Goal: Task Accomplishment & Management: Use online tool/utility

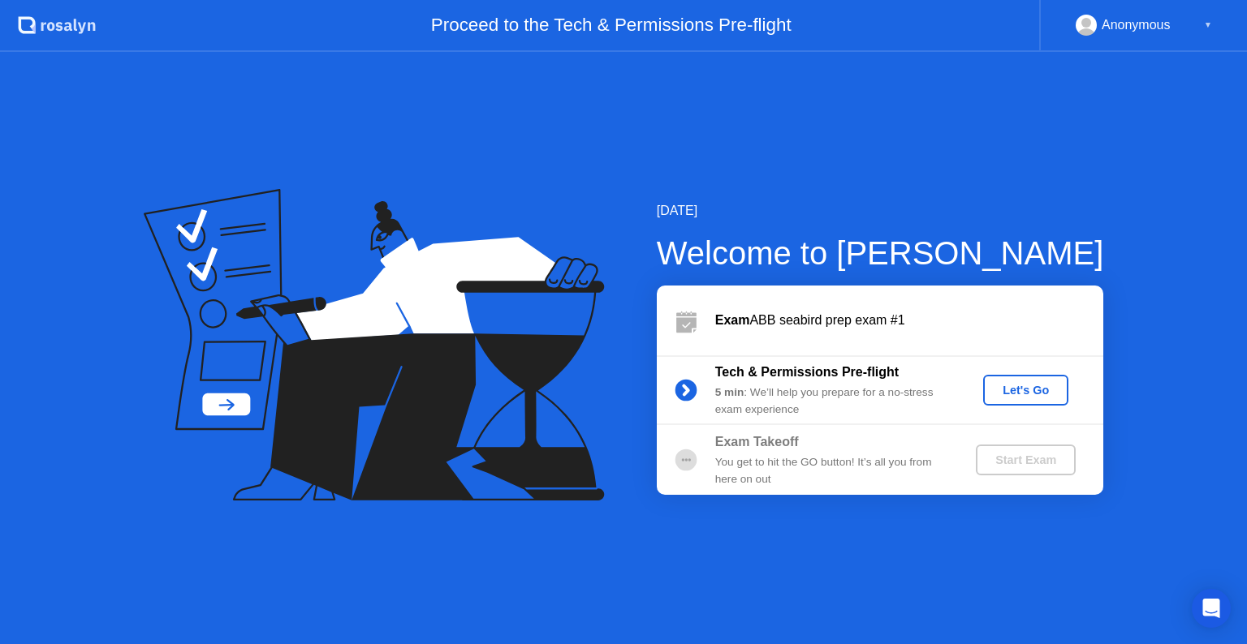
click at [1033, 393] on div "Let's Go" at bounding box center [1025, 390] width 72 height 13
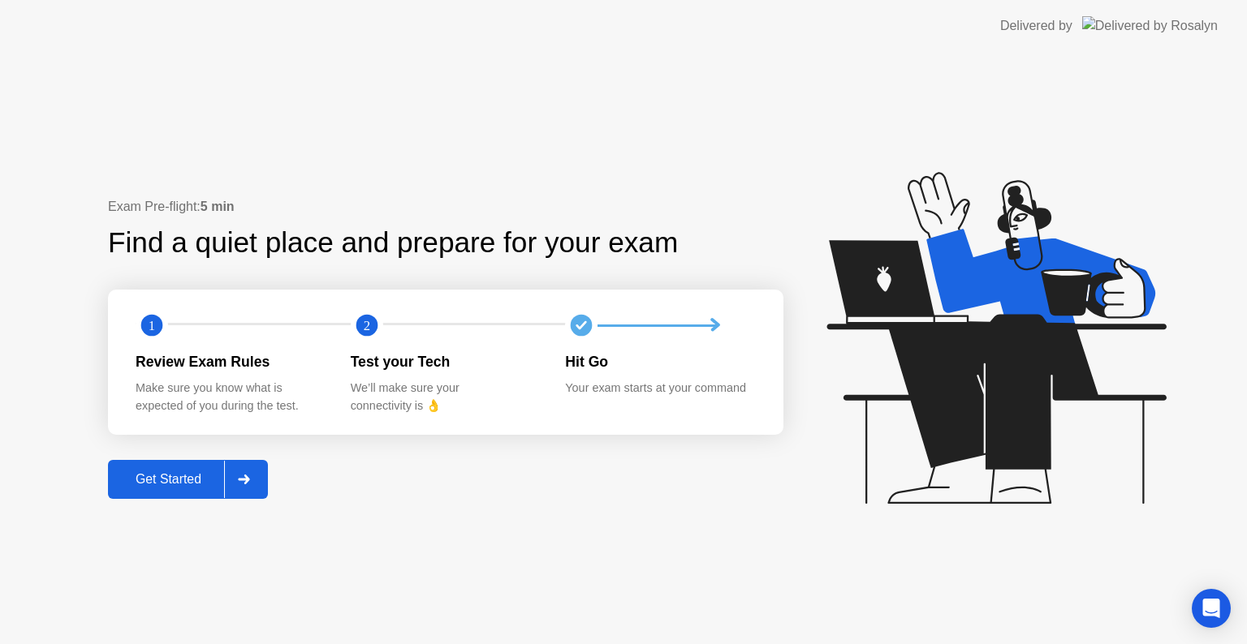
click at [249, 482] on icon at bounding box center [243, 480] width 11 height 10
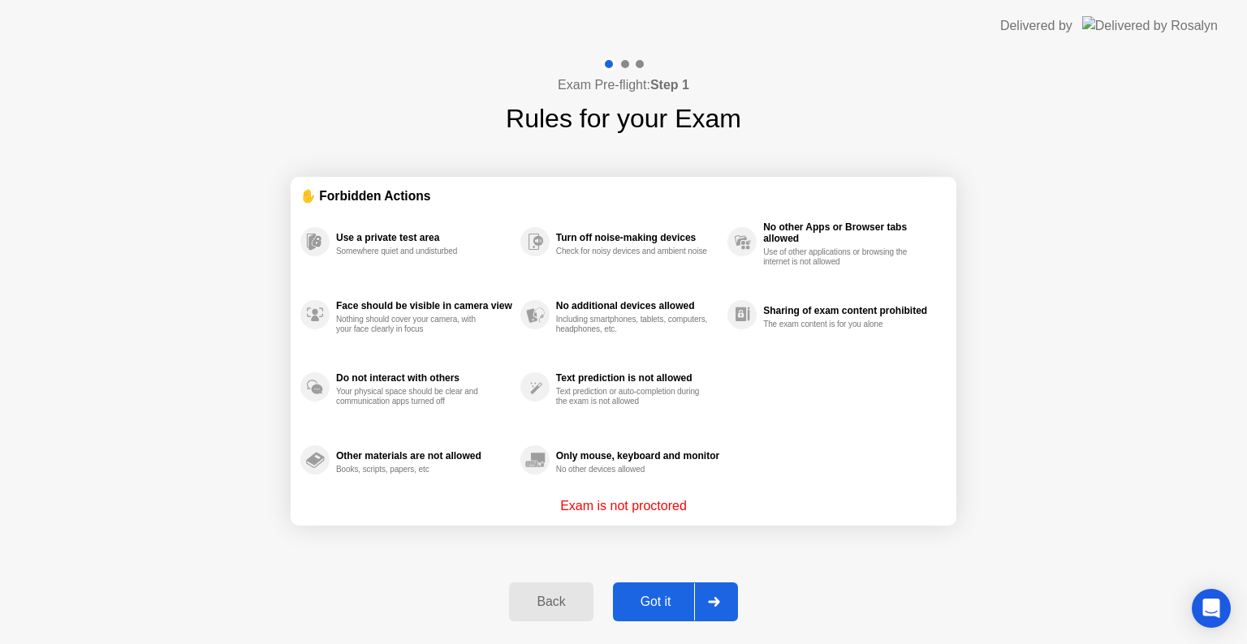
click at [719, 605] on icon at bounding box center [714, 602] width 12 height 10
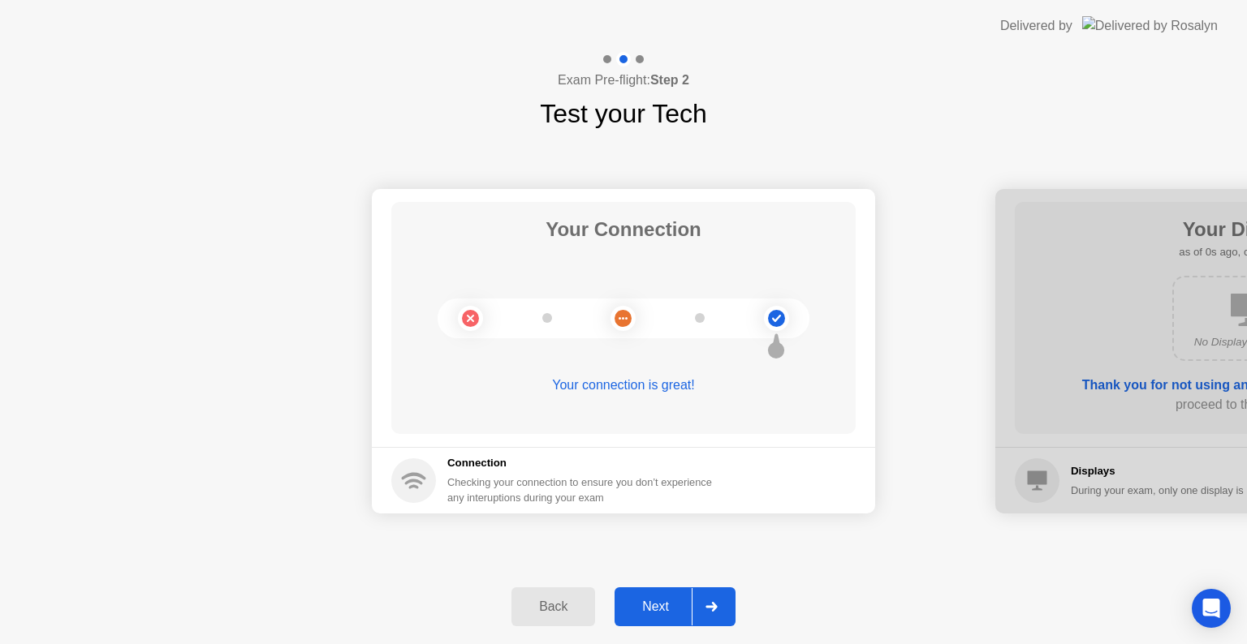
click at [719, 605] on div at bounding box center [710, 606] width 39 height 37
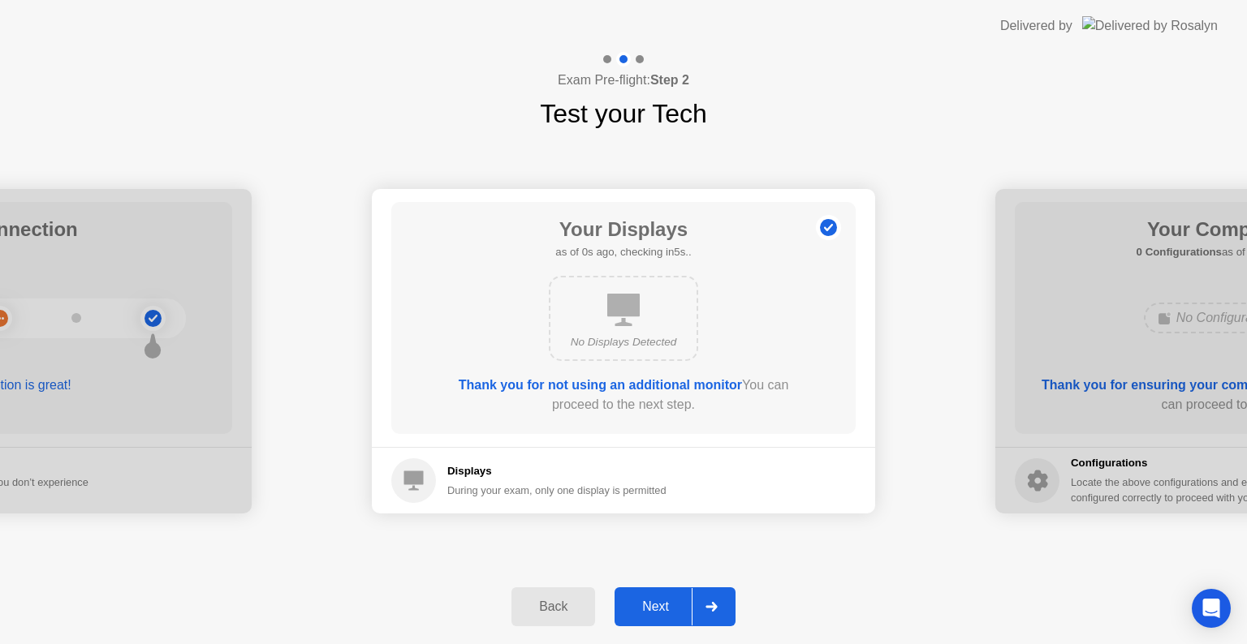
click at [719, 605] on div at bounding box center [710, 606] width 39 height 37
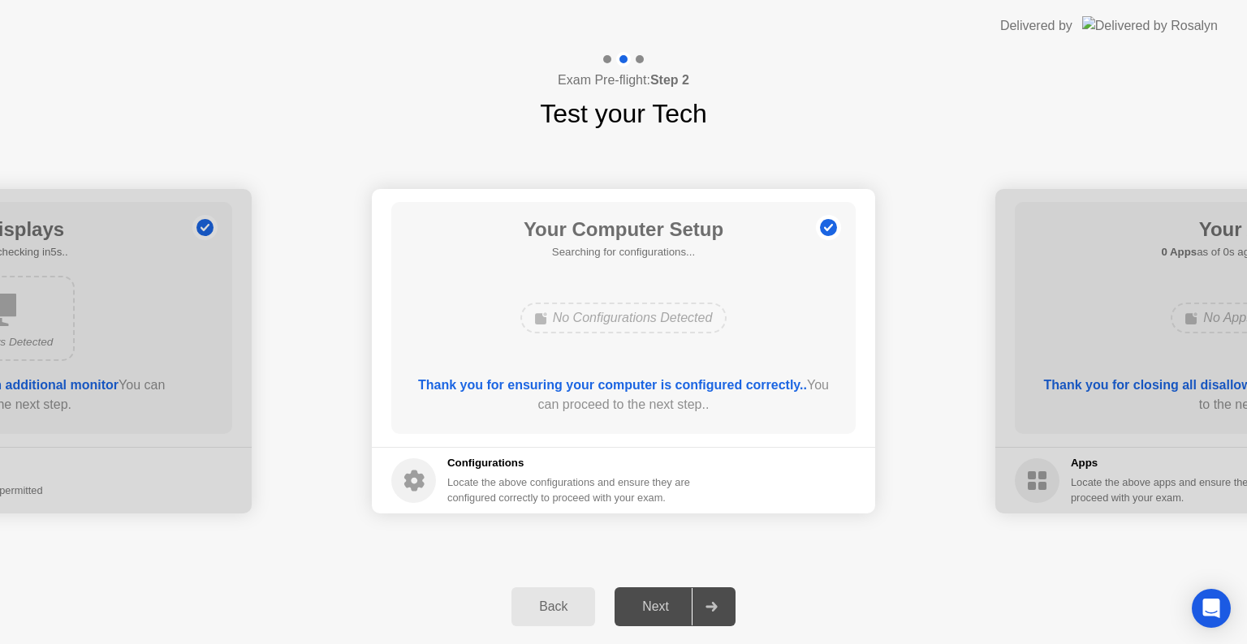
click at [719, 605] on div at bounding box center [710, 606] width 39 height 37
click at [716, 604] on icon at bounding box center [710, 607] width 11 height 10
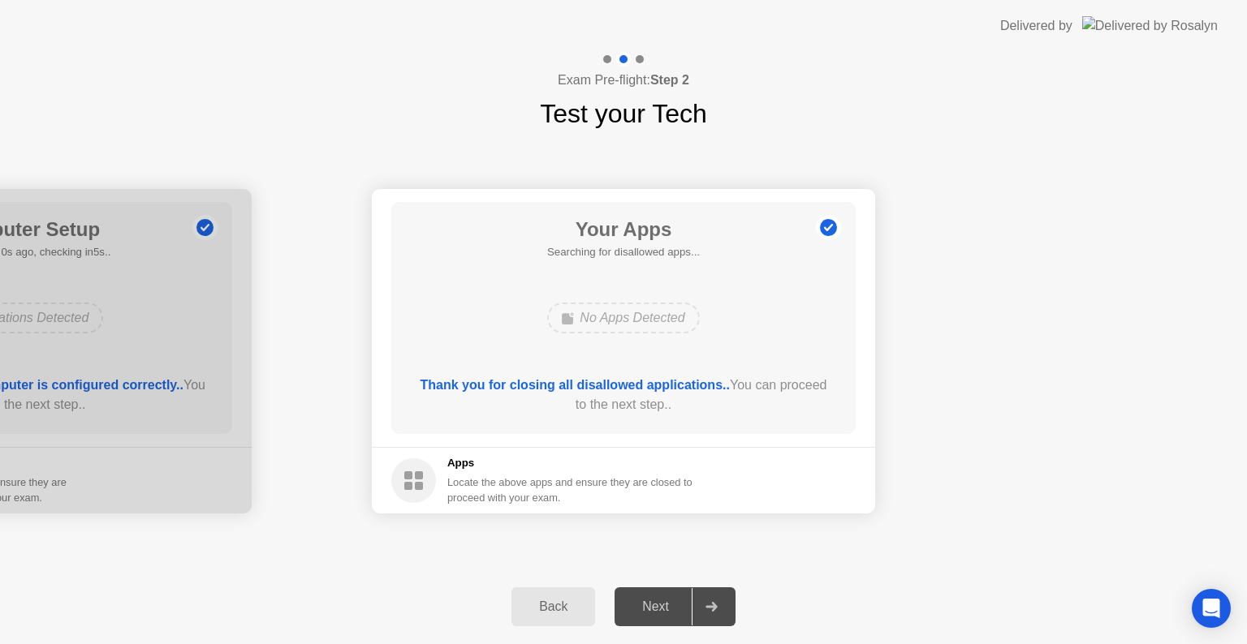
click at [716, 604] on icon at bounding box center [710, 607] width 11 height 10
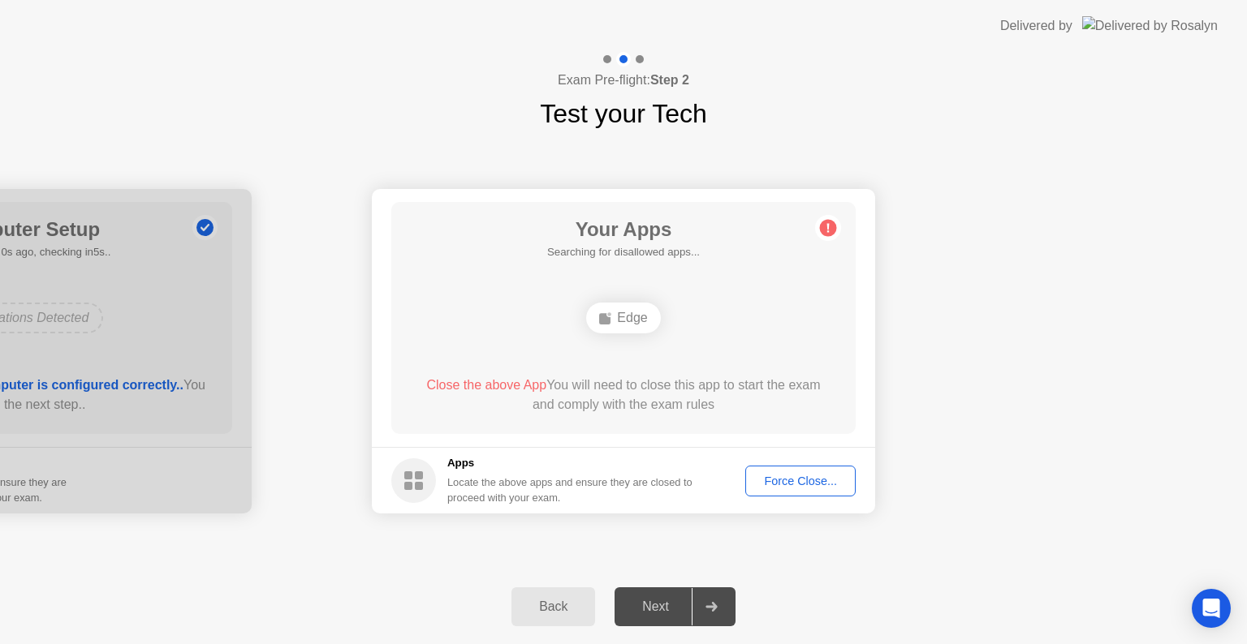
click at [775, 480] on div "Force Close..." at bounding box center [800, 481] width 99 height 13
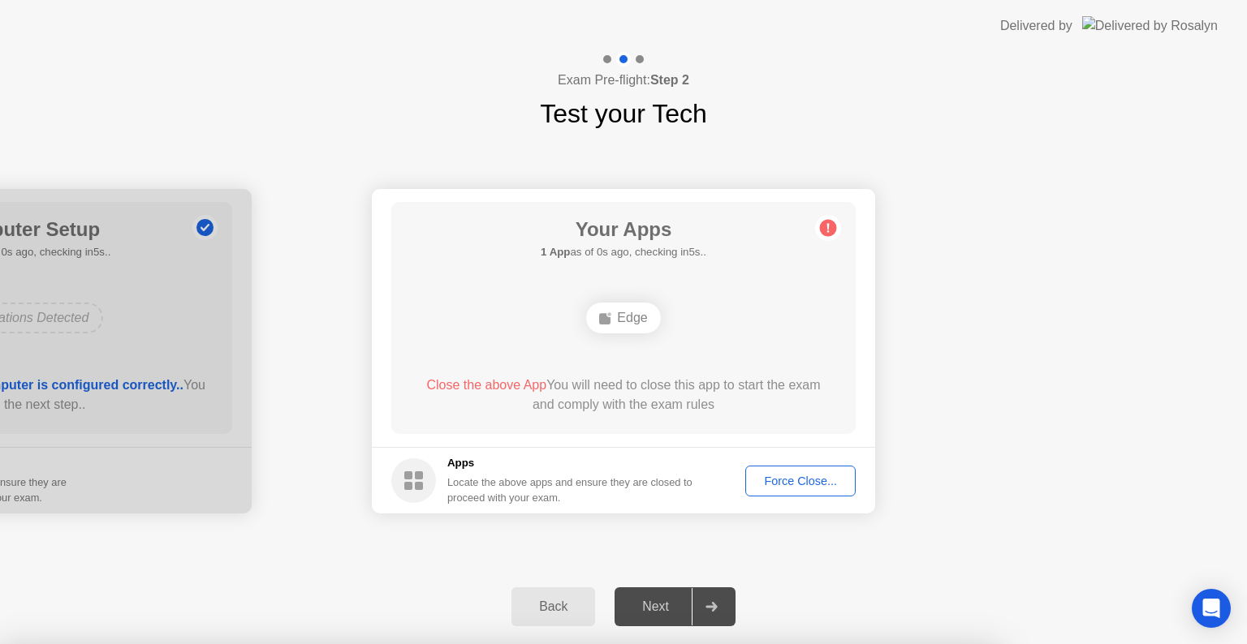
drag, startPoint x: 588, startPoint y: 418, endPoint x: 726, endPoint y: 360, distance: 150.3
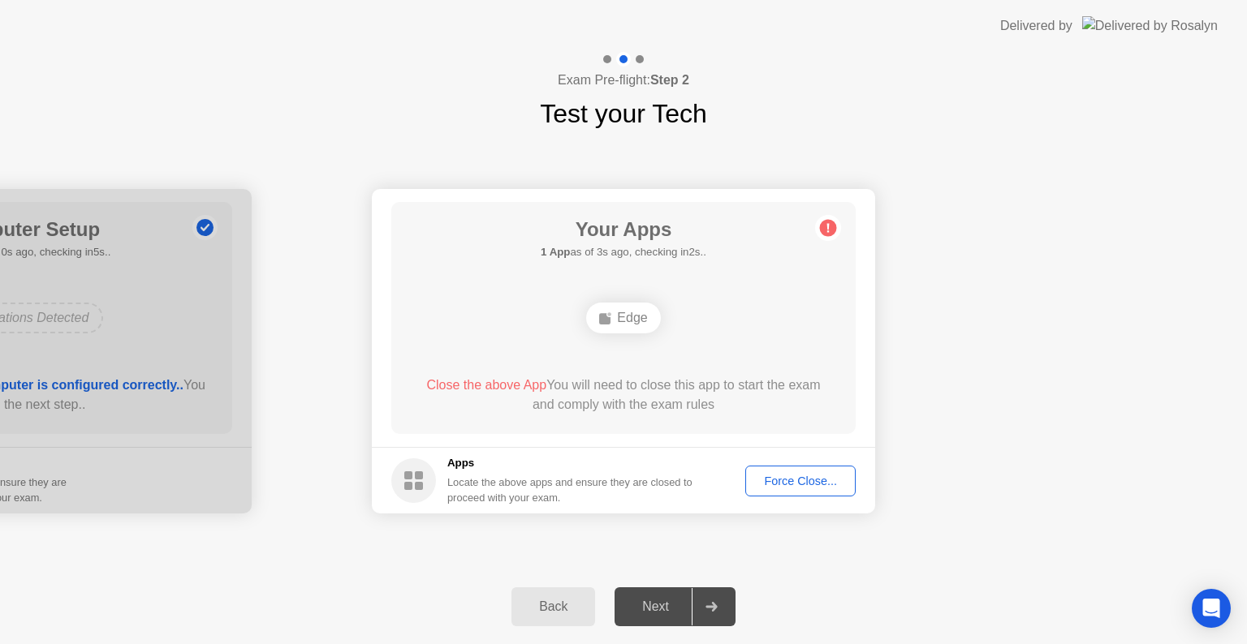
click at [536, 605] on div "Back" at bounding box center [553, 607] width 74 height 15
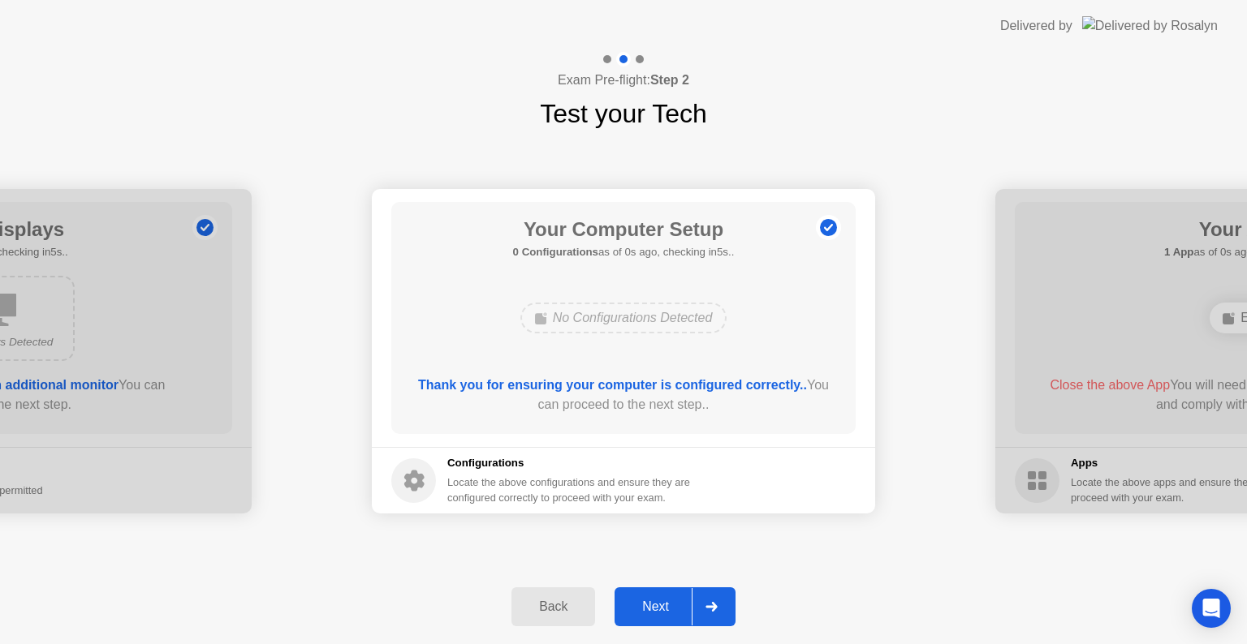
click at [725, 605] on div at bounding box center [710, 606] width 39 height 37
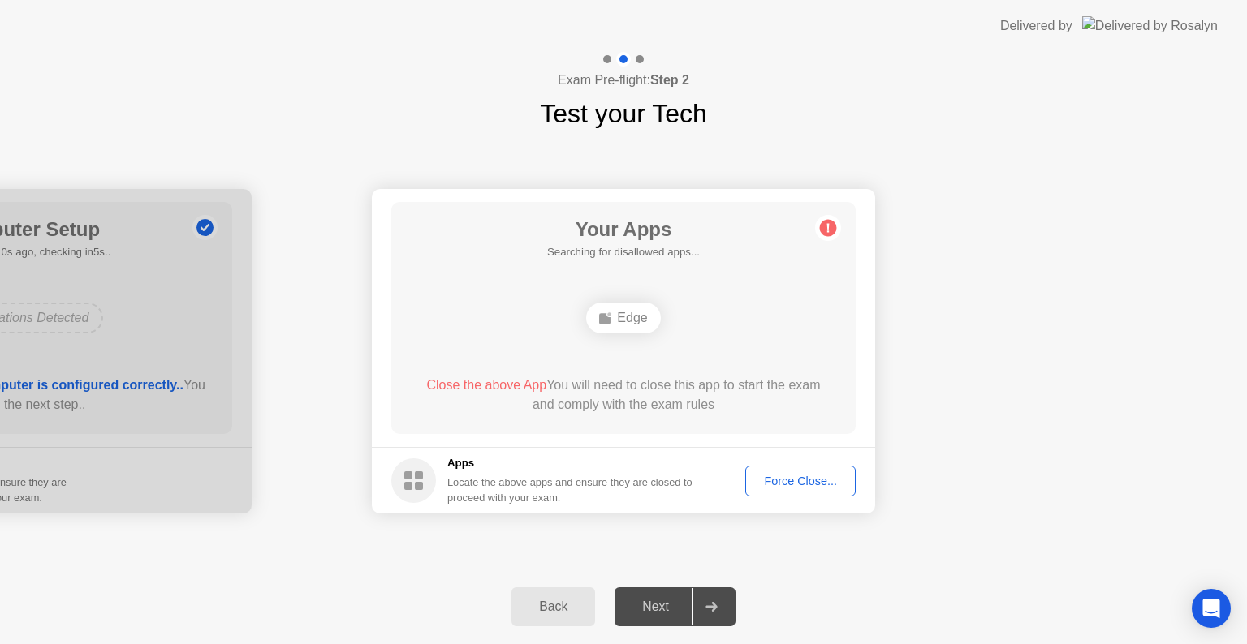
click at [570, 618] on button "Back" at bounding box center [553, 607] width 84 height 39
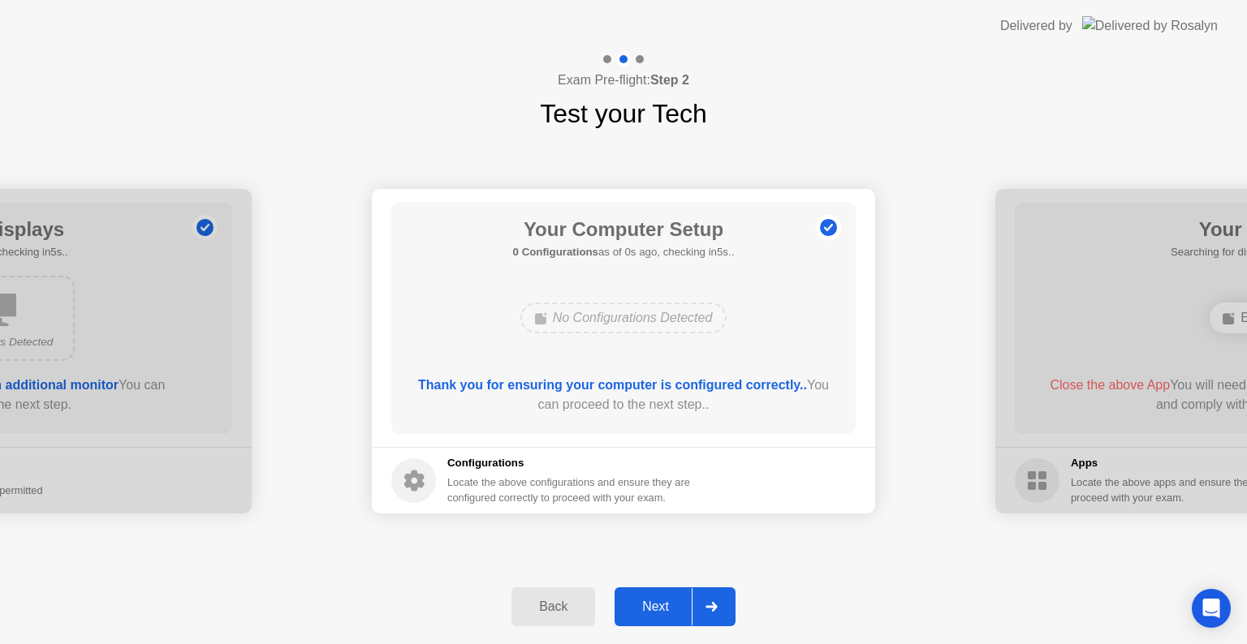
click at [711, 602] on icon at bounding box center [711, 607] width 12 height 10
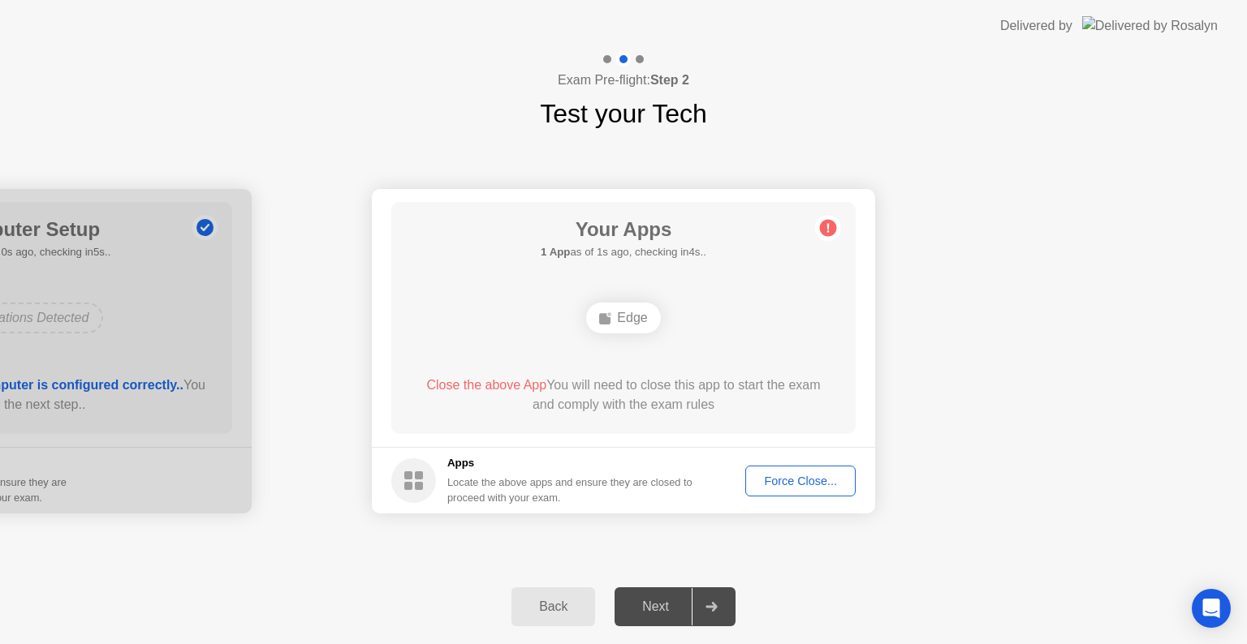
click at [656, 380] on div "Close the above App You will need to close this app to start the exam and compl…" at bounding box center [624, 395] width 418 height 39
click at [760, 476] on div "Force Close..." at bounding box center [800, 481] width 99 height 13
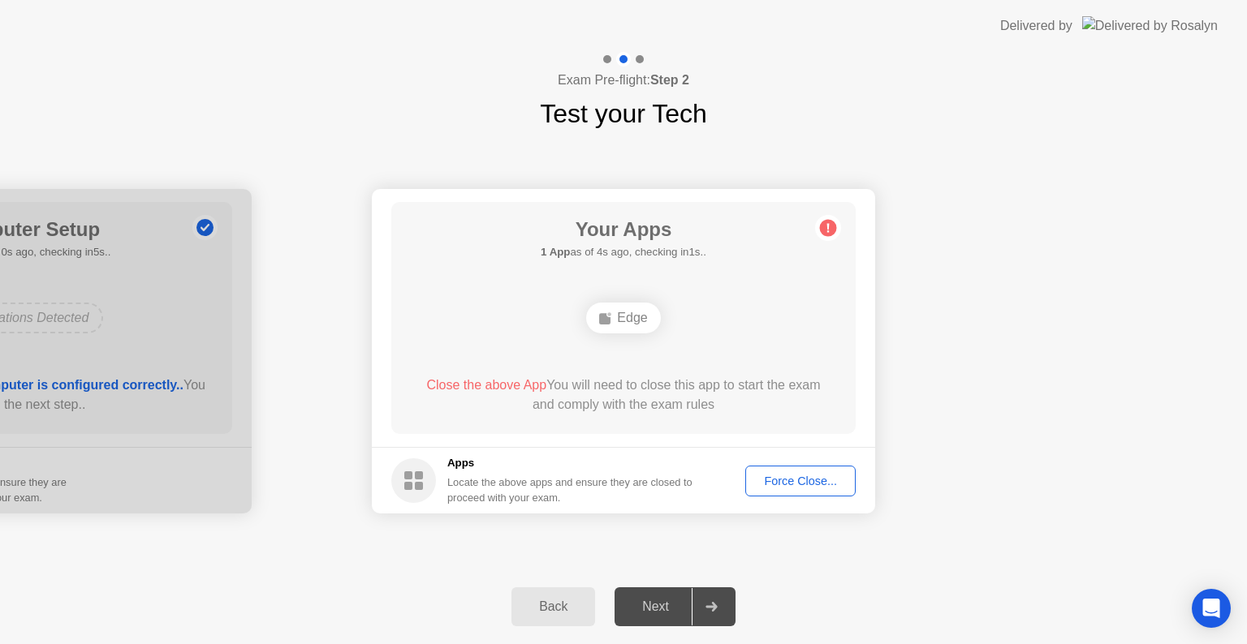
click at [565, 609] on div "Back" at bounding box center [553, 607] width 74 height 15
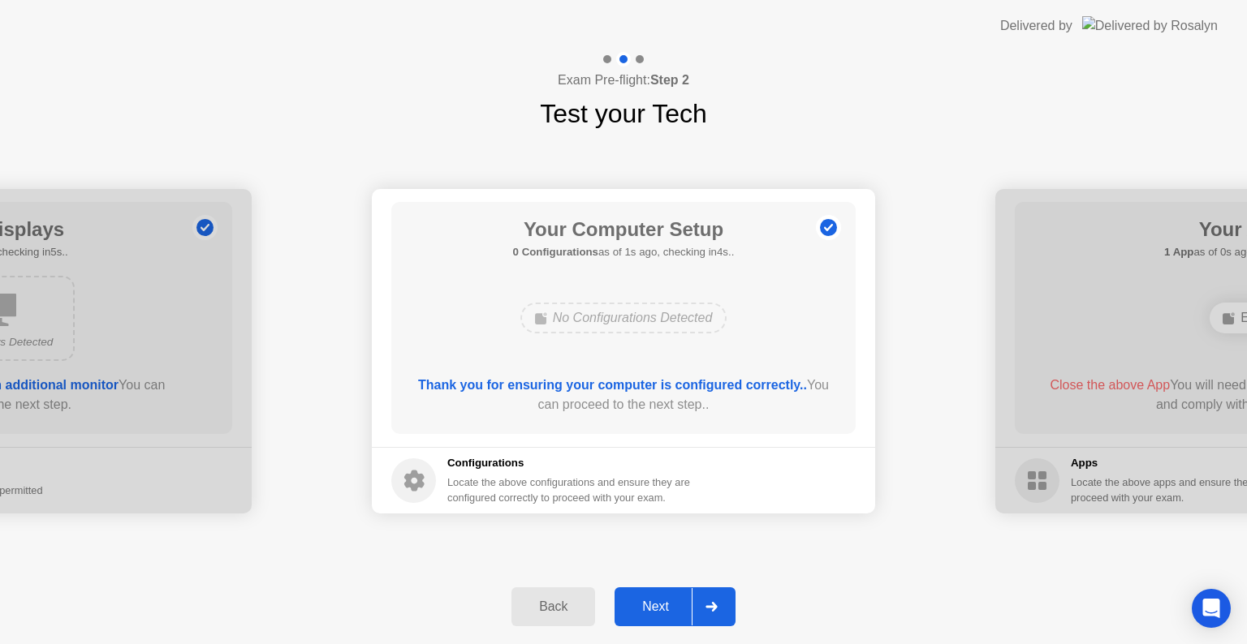
click at [722, 594] on div at bounding box center [710, 606] width 39 height 37
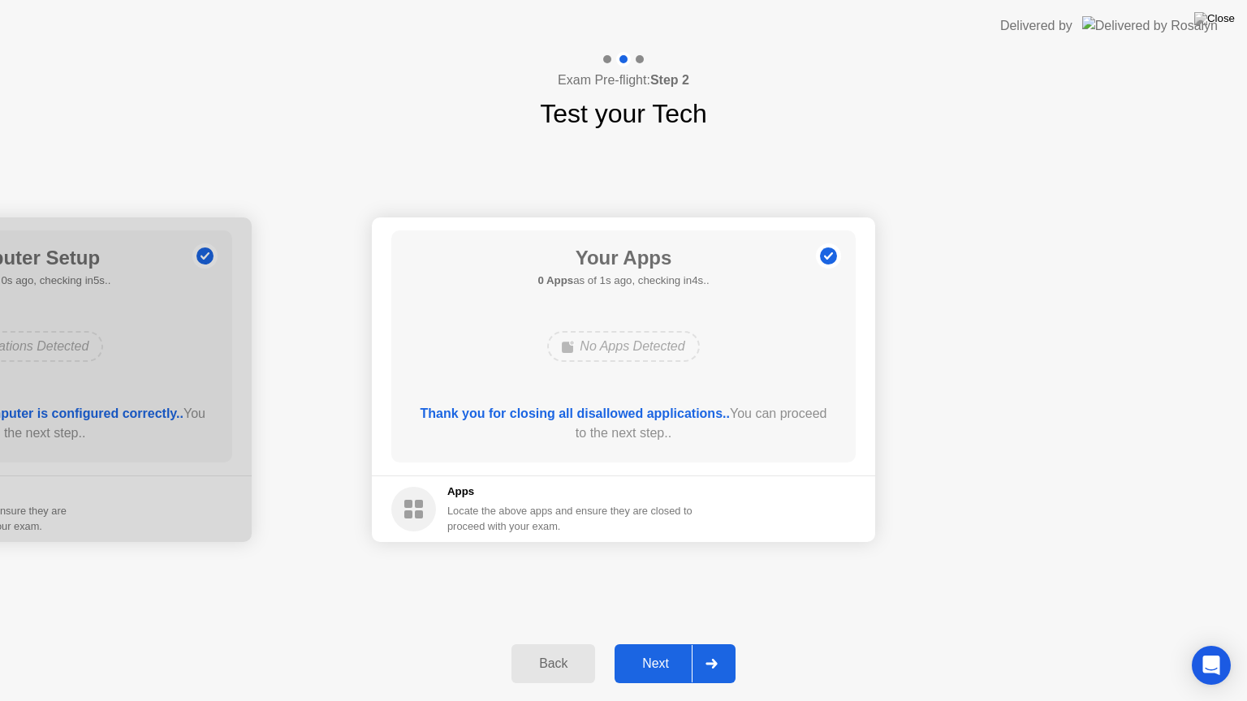
click at [720, 644] on div at bounding box center [710, 663] width 39 height 37
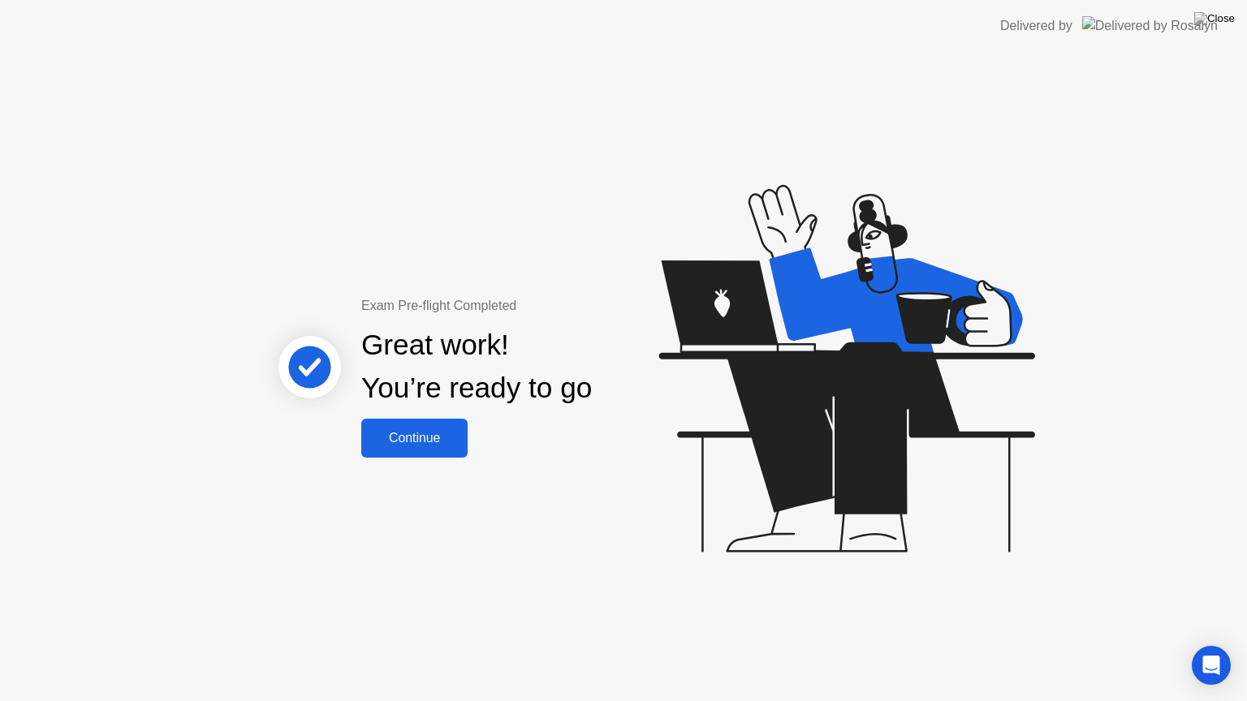
click at [433, 432] on div "Continue" at bounding box center [414, 438] width 97 height 15
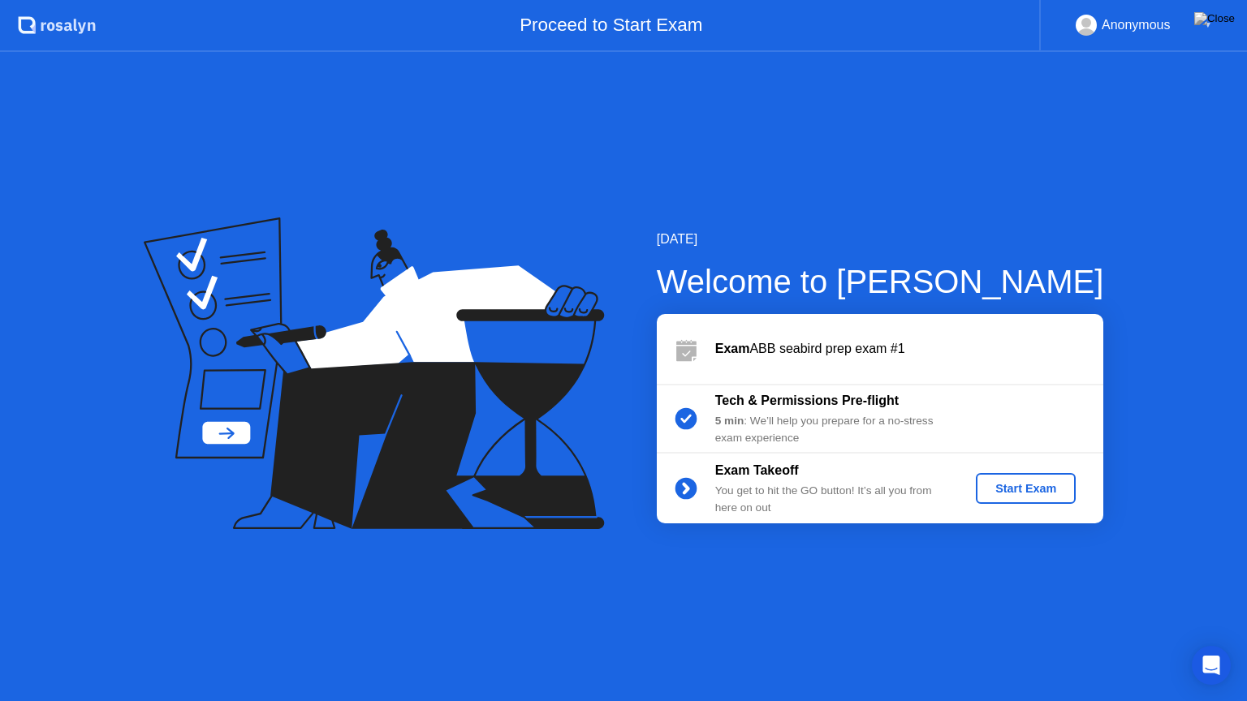
click at [1033, 493] on div "Start Exam" at bounding box center [1025, 488] width 87 height 13
